Goal: Task Accomplishment & Management: Use online tool/utility

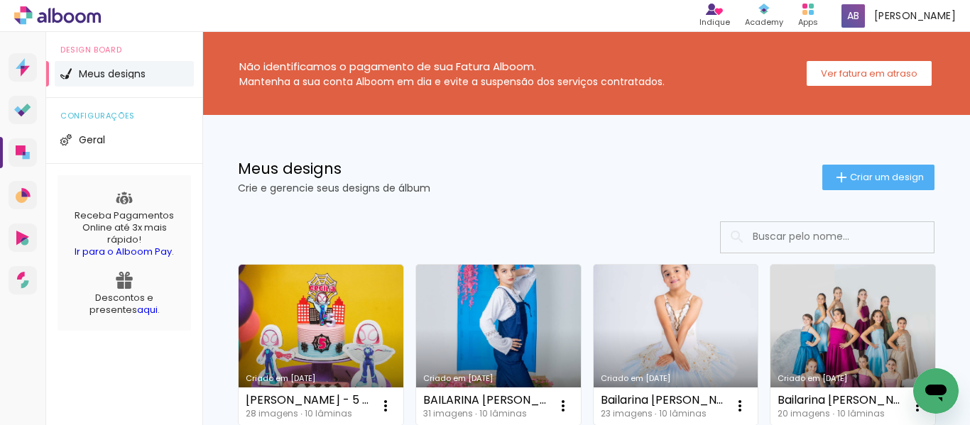
click at [672, 331] on link "Criado em [DATE]" at bounding box center [676, 345] width 165 height 160
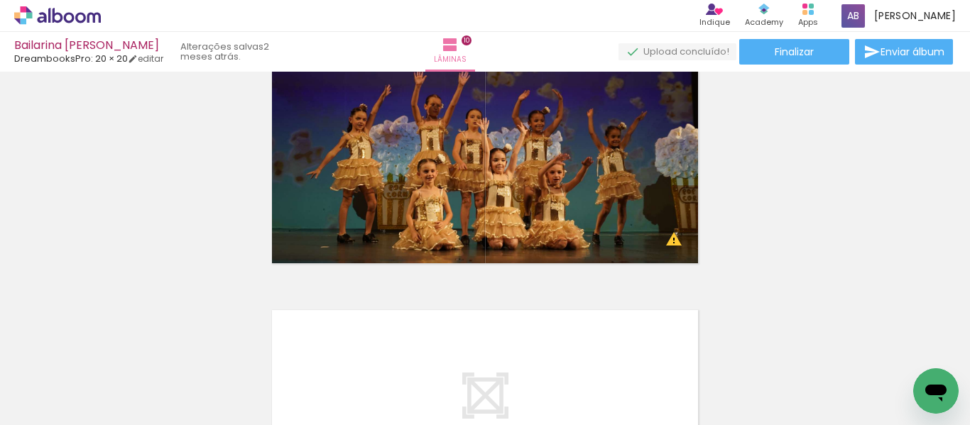
scroll to position [2337, 0]
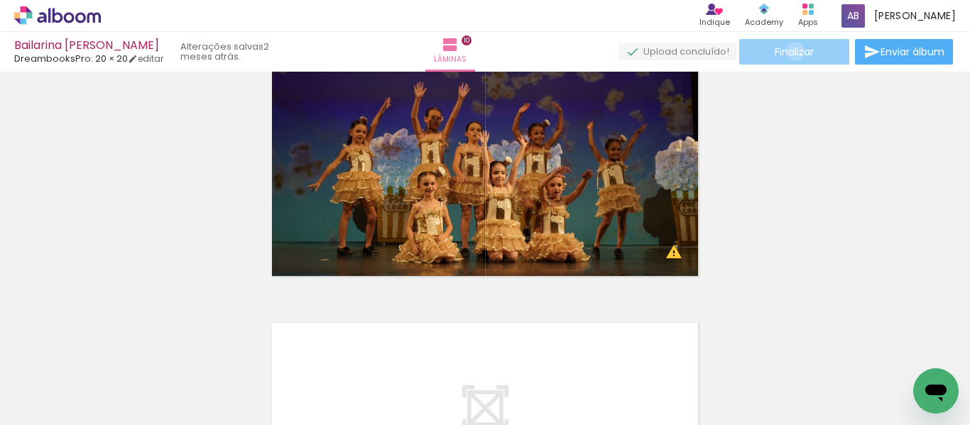
click at [790, 51] on span "Finalizar" at bounding box center [794, 52] width 39 height 10
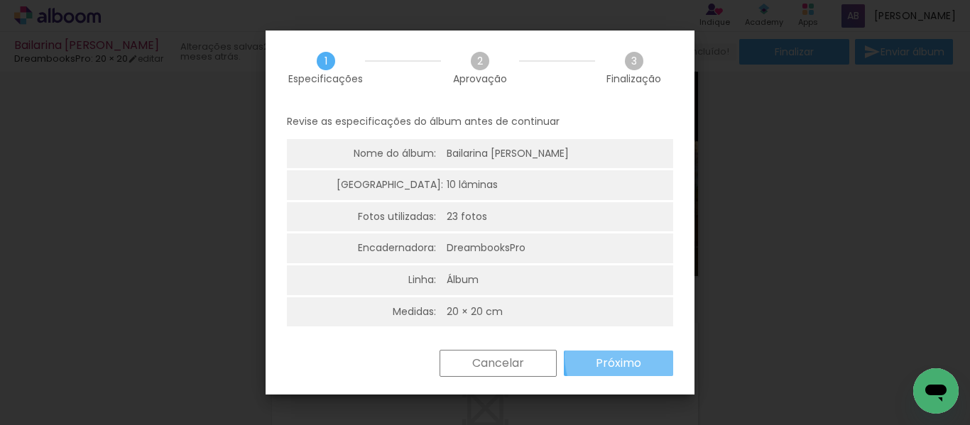
click at [0, 0] on slot "Próximo" at bounding box center [0, 0] width 0 height 0
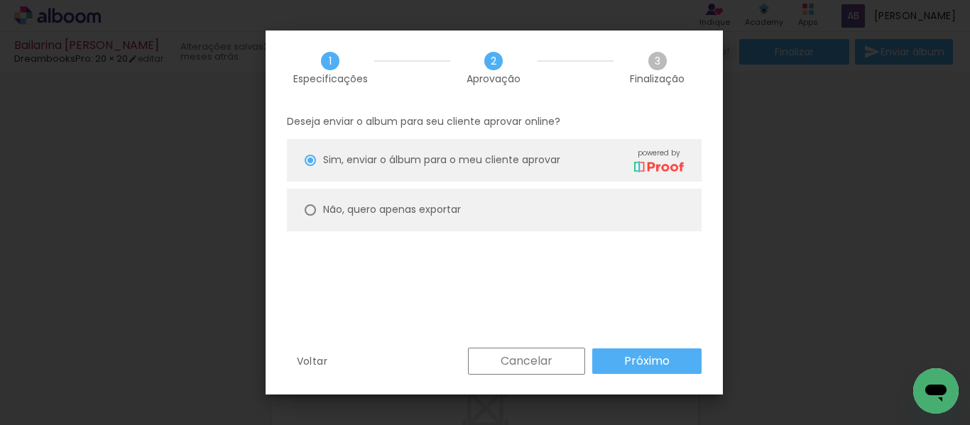
click at [522, 210] on paper-radio-button "Não, quero apenas exportar" at bounding box center [494, 210] width 415 height 43
type paper-radio-button "on"
click at [0, 0] on slot "Próximo" at bounding box center [0, 0] width 0 height 0
type input "Alta, 300 DPI"
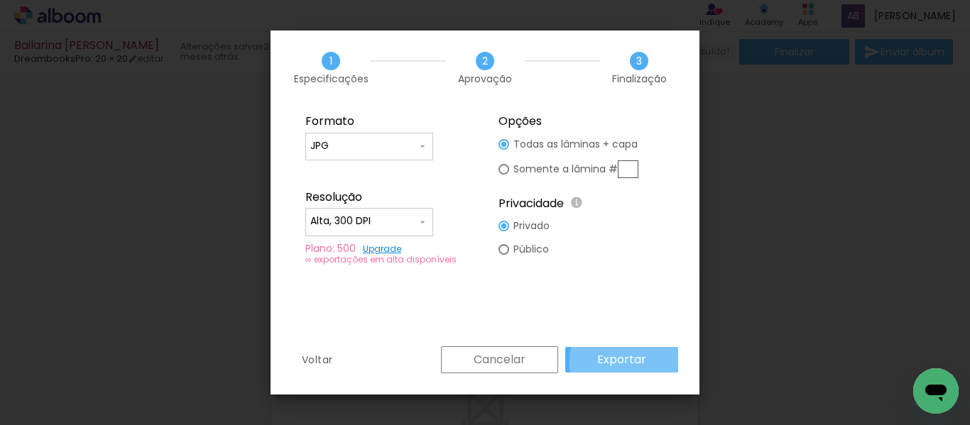
click at [0, 0] on slot "Exportar" at bounding box center [0, 0] width 0 height 0
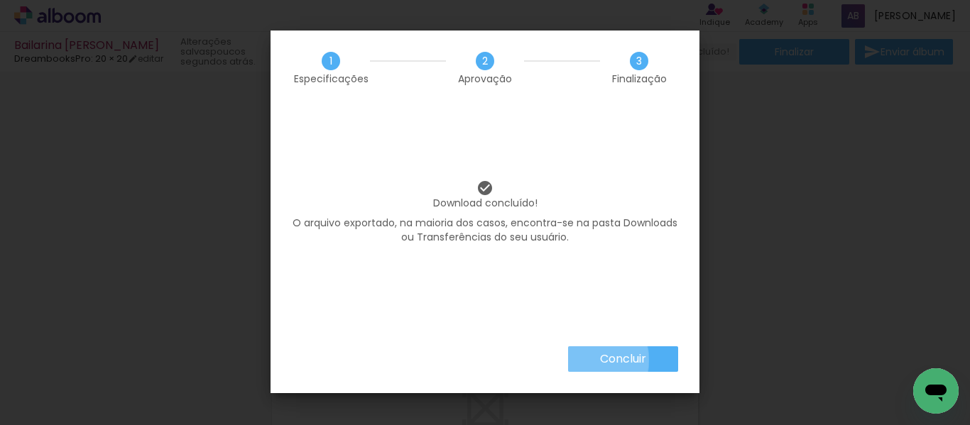
click at [589, 360] on paper-button "Concluir" at bounding box center [623, 359] width 110 height 26
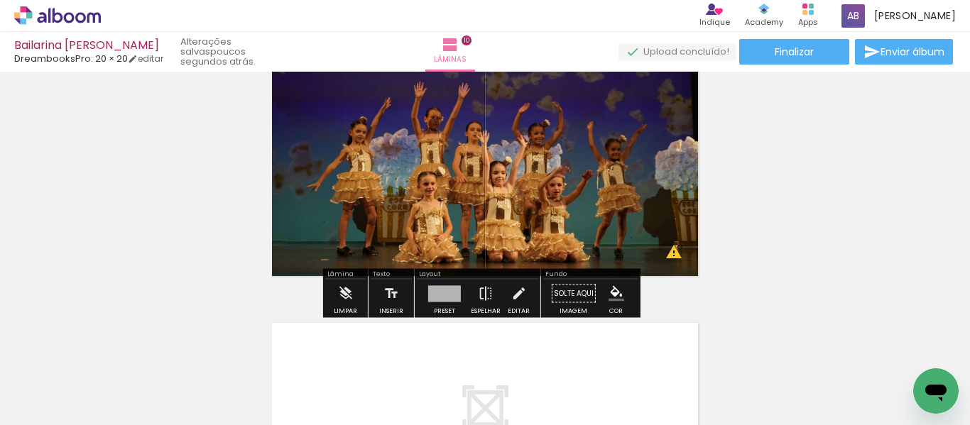
click at [92, 25] on div "› Editor de álbum Indique Indique e ganhe Conteúdo que inspira Academy Produtos…" at bounding box center [485, 16] width 970 height 32
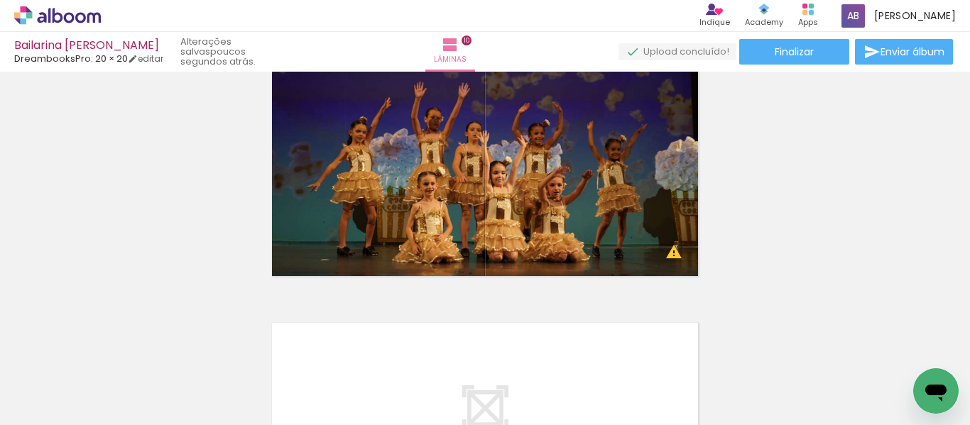
click at [92, 22] on icon at bounding box center [57, 15] width 87 height 18
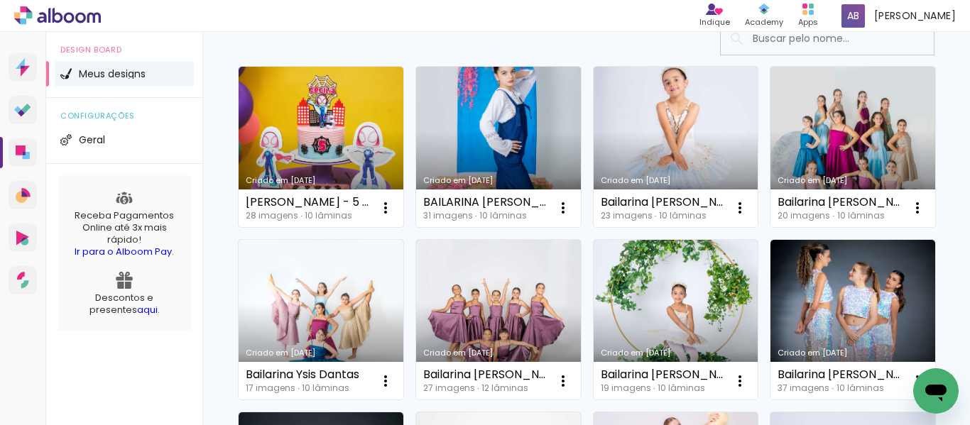
scroll to position [307, 0]
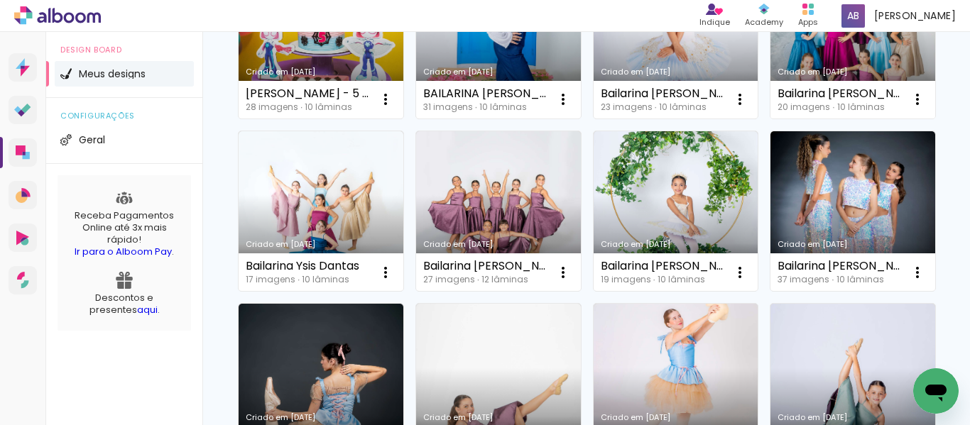
click at [770, 119] on link "Criado em [DATE]" at bounding box center [852, 38] width 165 height 160
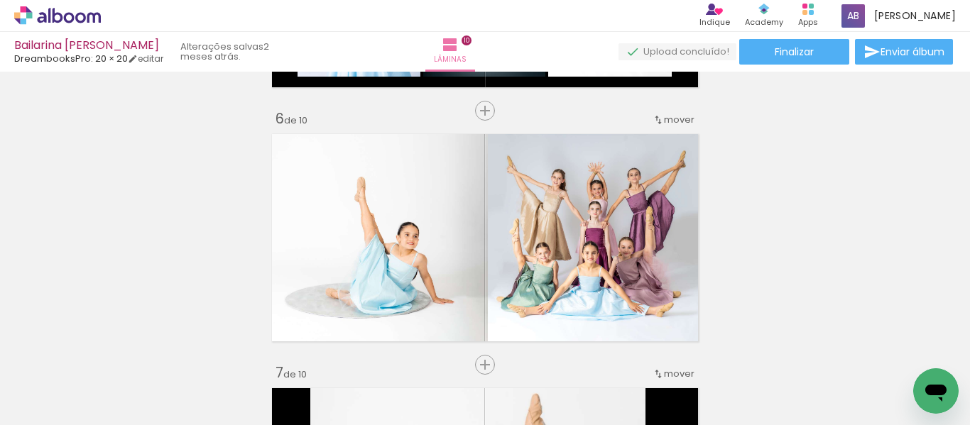
scroll to position [1230, 0]
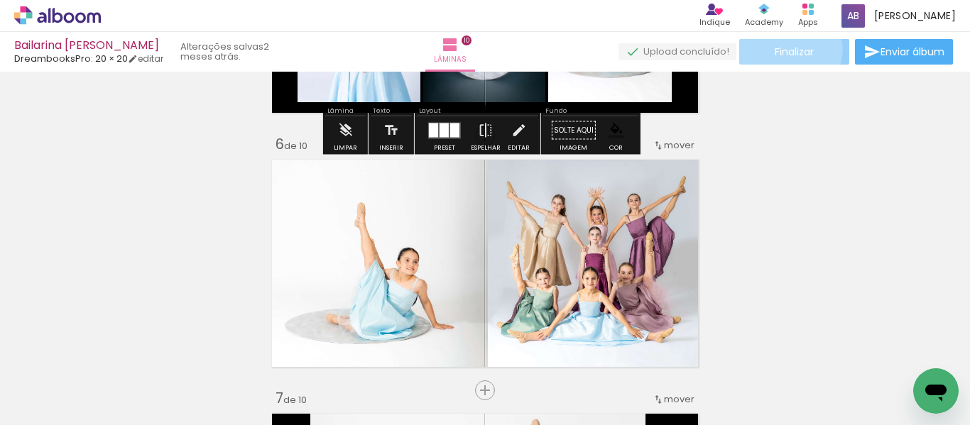
click at [780, 49] on span "Finalizar" at bounding box center [794, 52] width 39 height 10
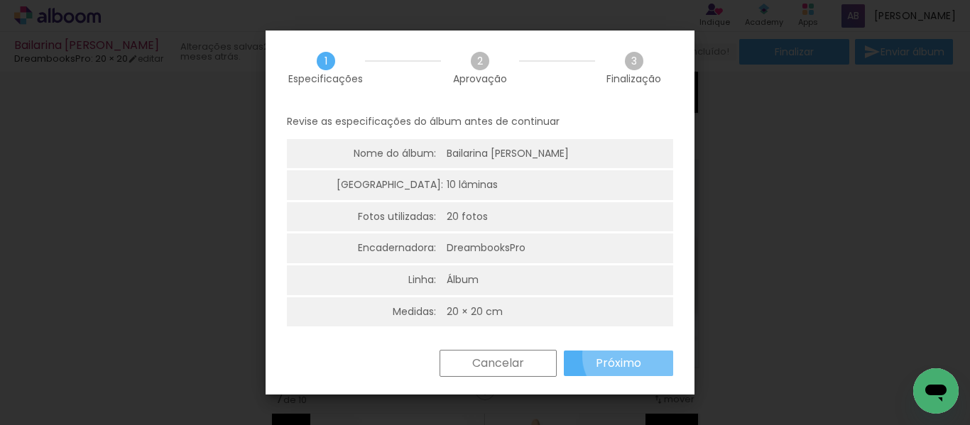
click at [0, 0] on slot "Próximo" at bounding box center [0, 0] width 0 height 0
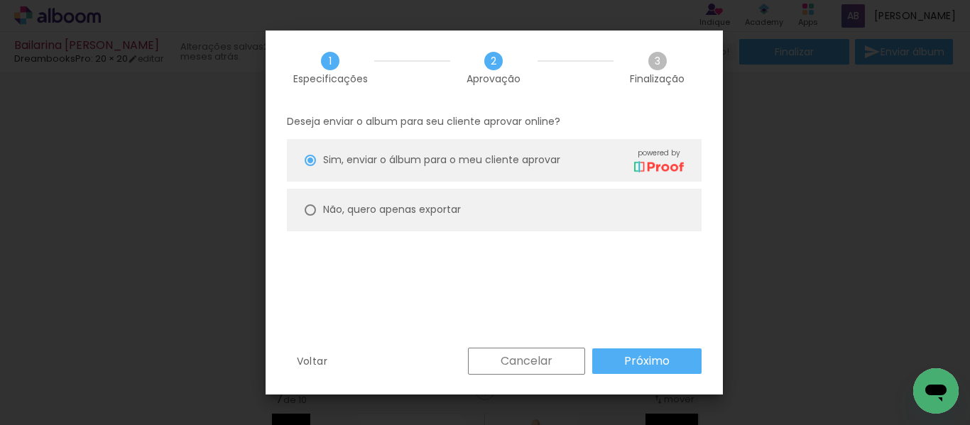
click at [555, 207] on paper-radio-button "Não, quero apenas exportar" at bounding box center [494, 210] width 415 height 43
type paper-radio-button "on"
click at [0, 0] on slot "Próximo" at bounding box center [0, 0] width 0 height 0
type input "Alta, 300 DPI"
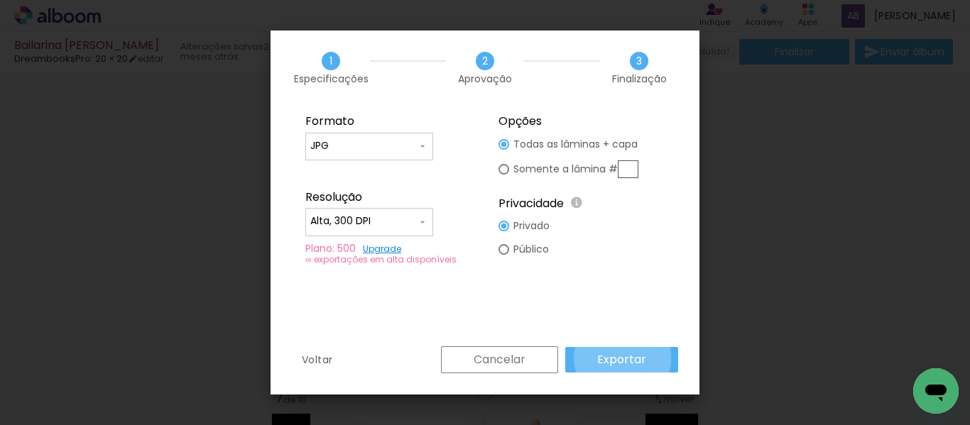
click at [0, 0] on slot "Exportar" at bounding box center [0, 0] width 0 height 0
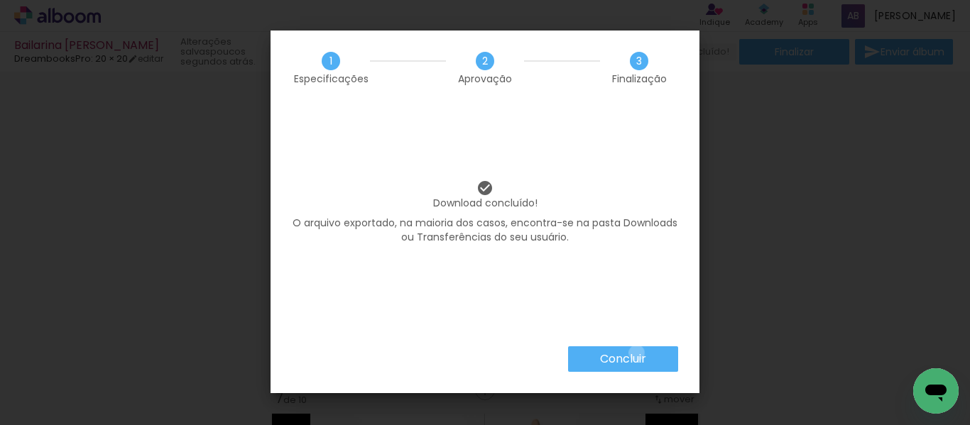
click at [0, 0] on slot "Concluir" at bounding box center [0, 0] width 0 height 0
